Goal: Navigation & Orientation: Find specific page/section

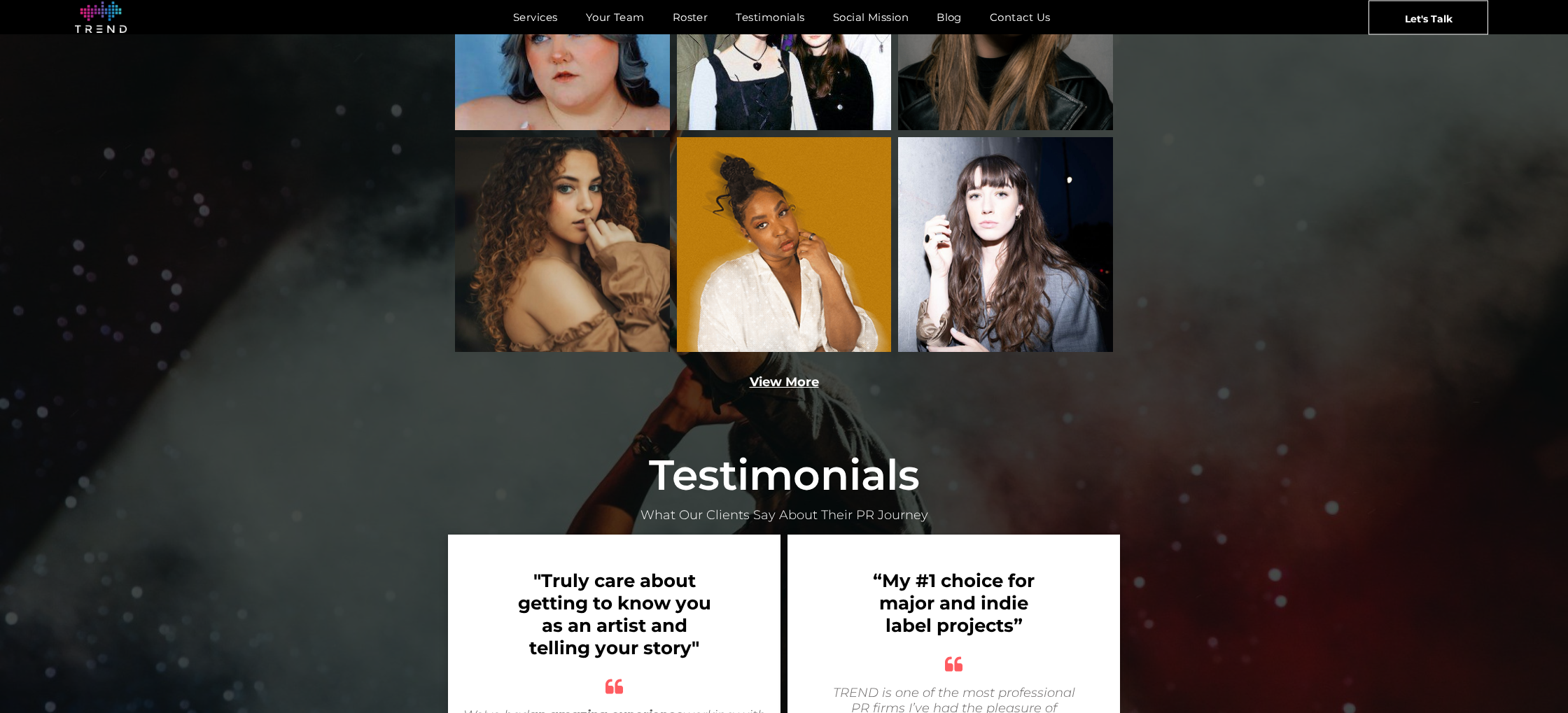
scroll to position [2291, 0]
click at [780, 373] on div "View More" at bounding box center [784, 382] width 672 height 18
click at [777, 374] on link "View More" at bounding box center [785, 382] width 70 height 16
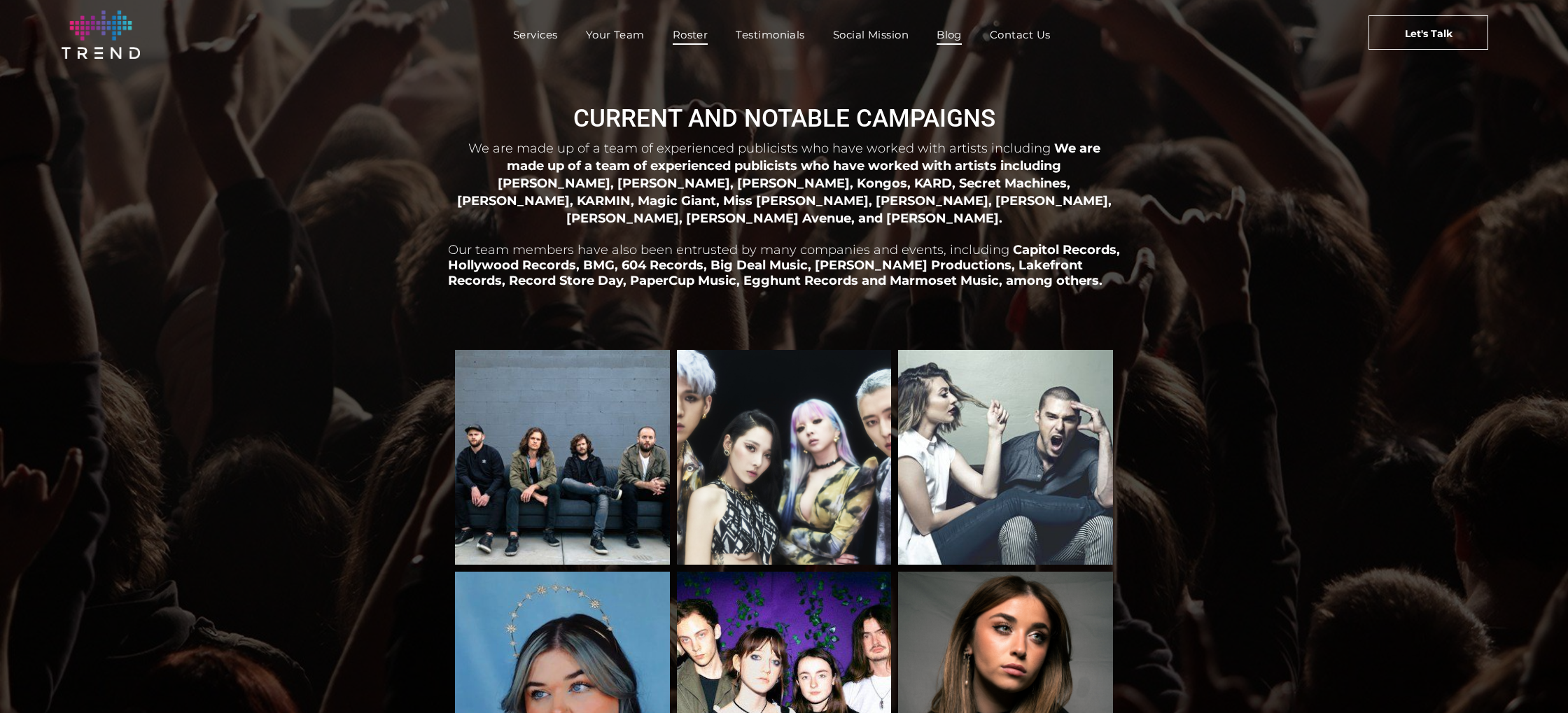
click at [928, 35] on link "Blog" at bounding box center [950, 35] width 54 height 20
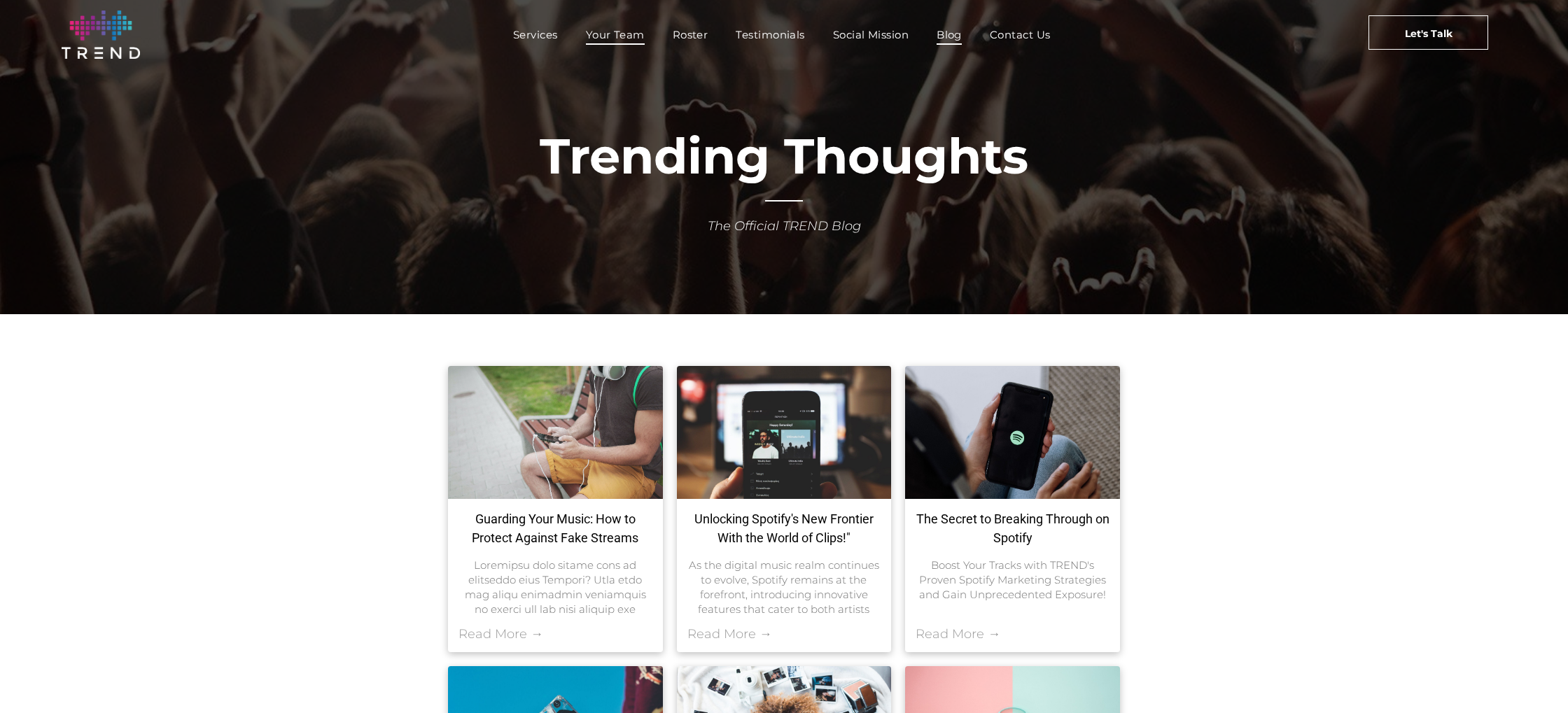
click at [614, 36] on span "Your Team" at bounding box center [615, 35] width 59 height 20
